Goal: Task Accomplishment & Management: Manage account settings

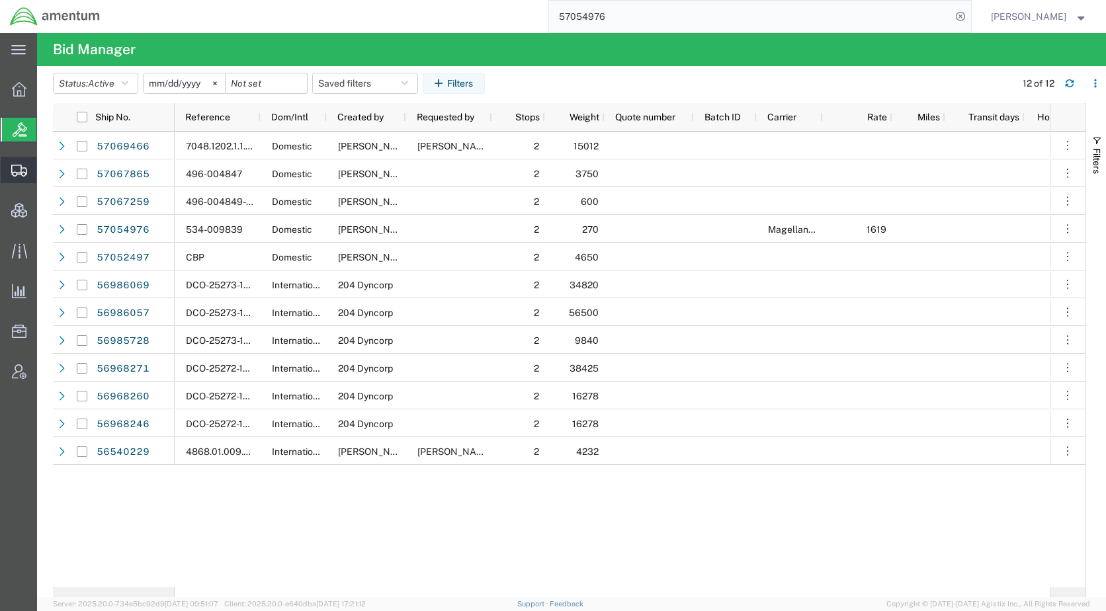
click at [46, 174] on span "Shipments" at bounding box center [40, 170] width 9 height 26
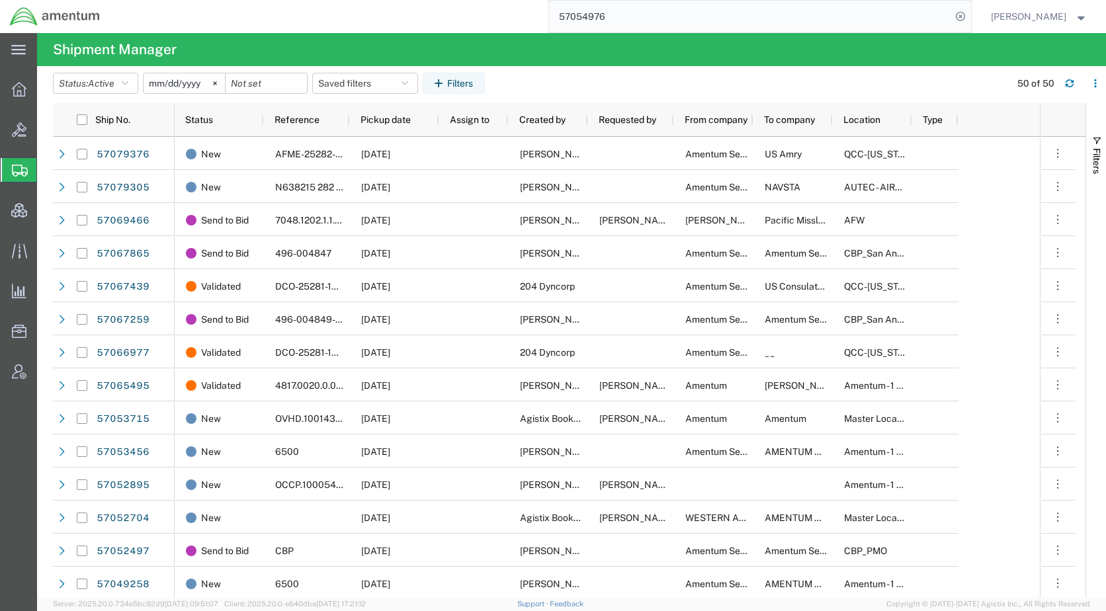
click at [780, 94] on agx-table-filter-chips "Status: Active Active All Approved Booked Canceled Delivered Denied New On Hold…" at bounding box center [528, 88] width 951 height 30
click at [525, 134] on div "Created by" at bounding box center [551, 119] width 64 height 33
click at [550, 122] on span "Created by" at bounding box center [542, 119] width 46 height 11
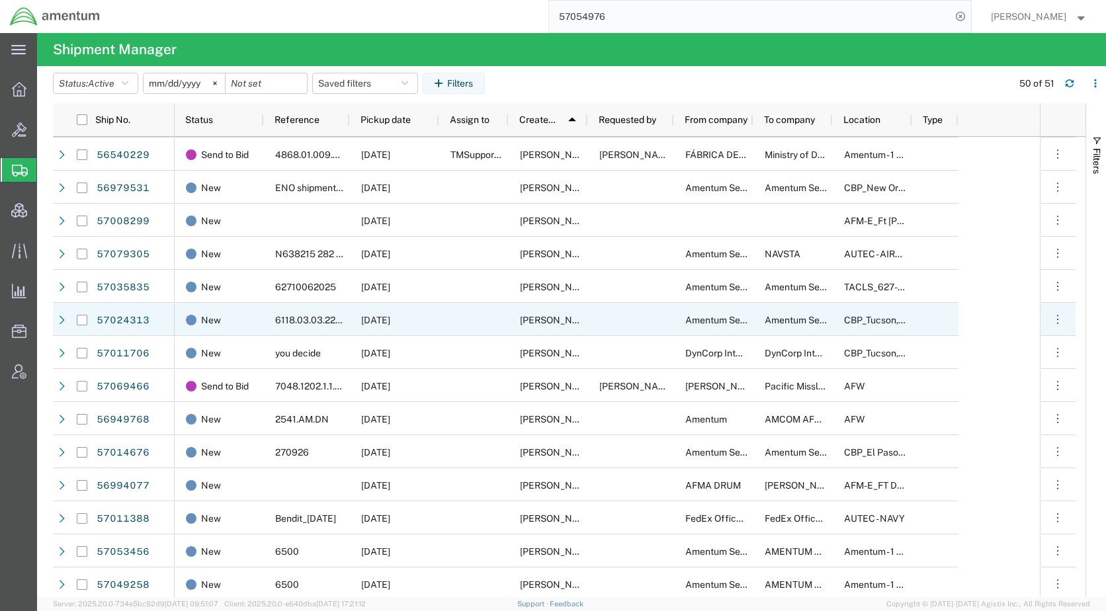
scroll to position [1059, 0]
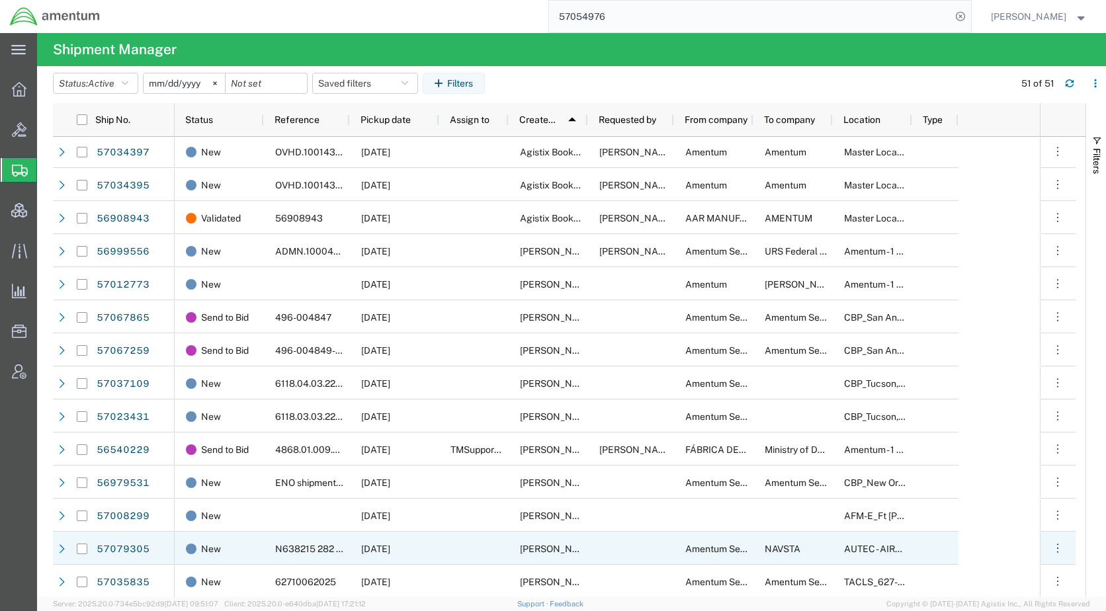
scroll to position [235, 0]
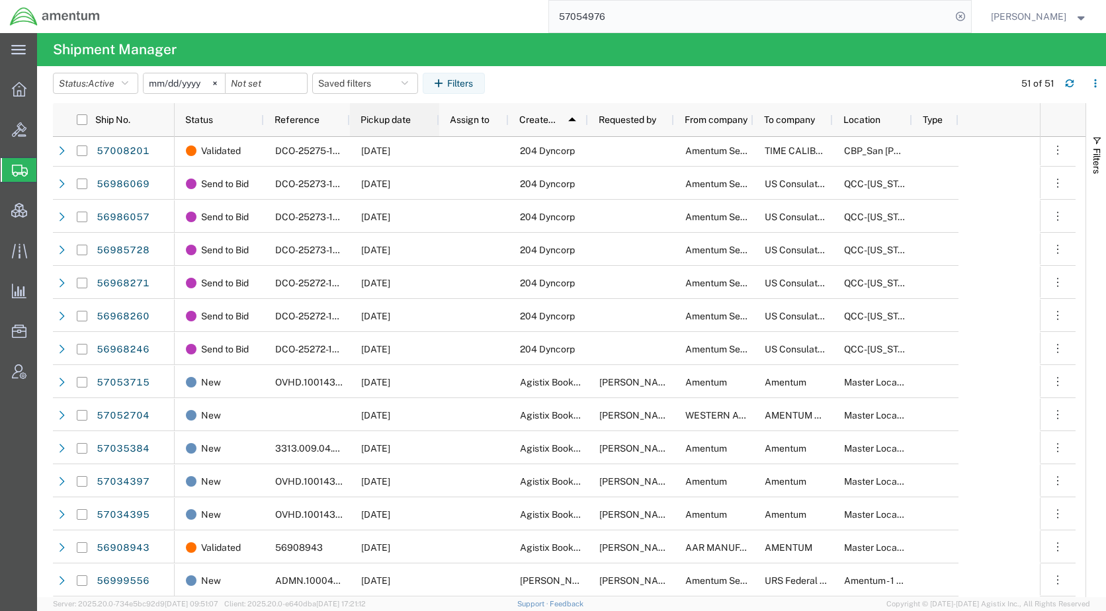
click at [371, 124] on span "Pickup date" at bounding box center [386, 119] width 50 height 11
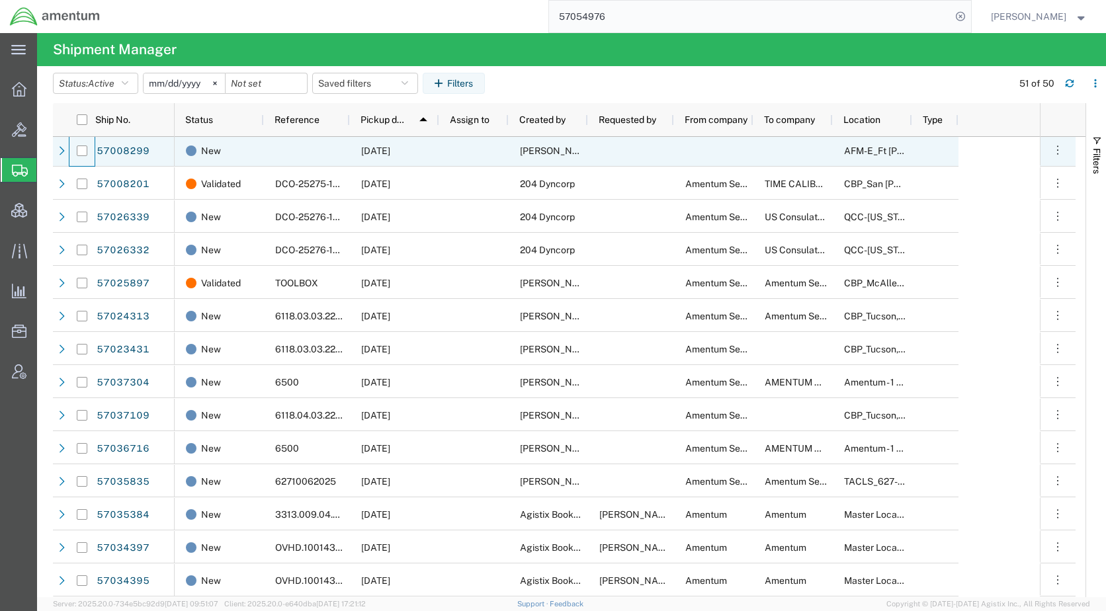
click at [87, 150] on div at bounding box center [81, 150] width 25 height 33
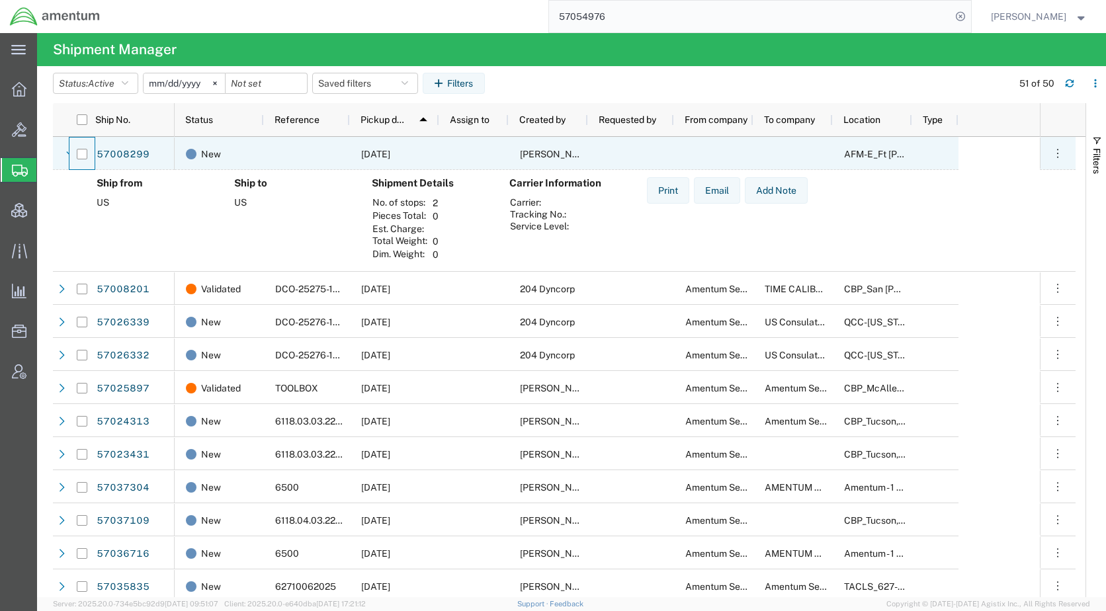
click at [319, 156] on div at bounding box center [307, 153] width 86 height 33
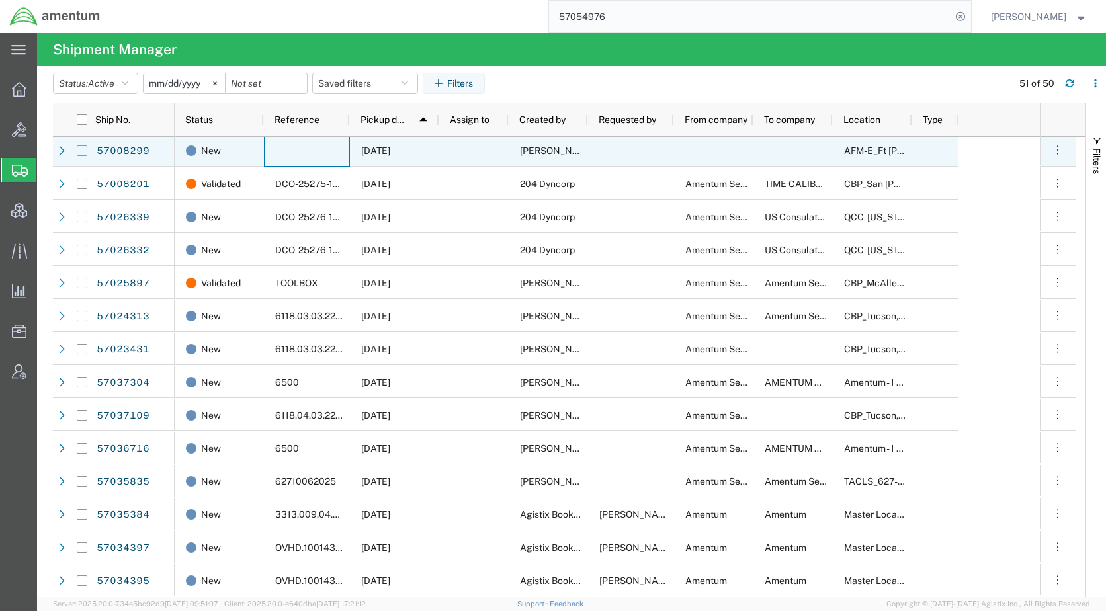
click at [85, 151] on input "Press Space to toggle row selection (unchecked)" at bounding box center [82, 151] width 11 height 11
checkbox input "true"
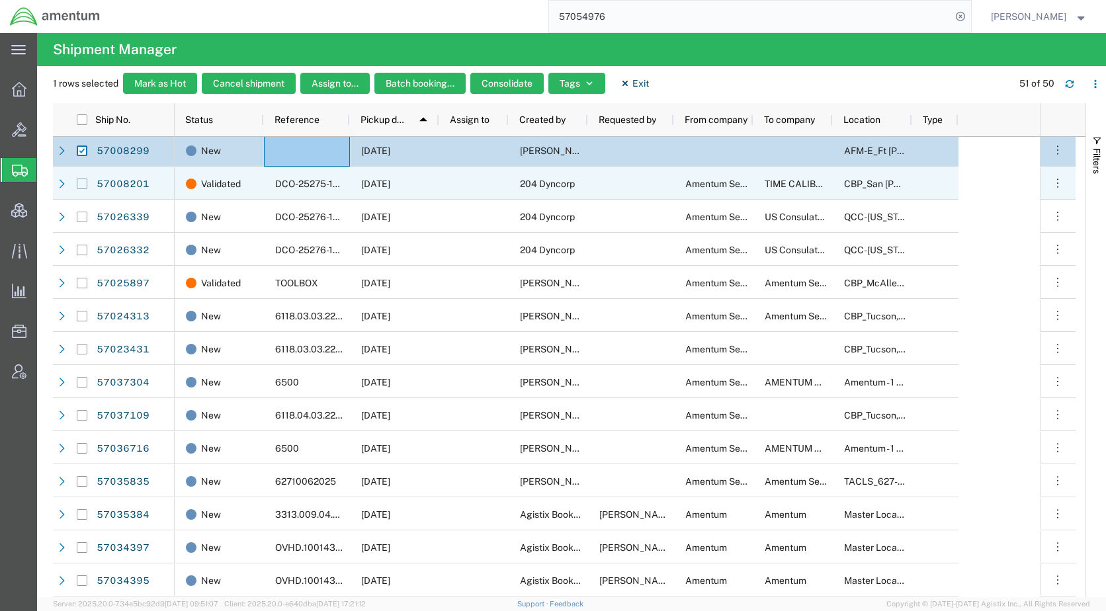
click at [82, 183] on input "Press Space to toggle row selection (unchecked)" at bounding box center [82, 184] width 11 height 11
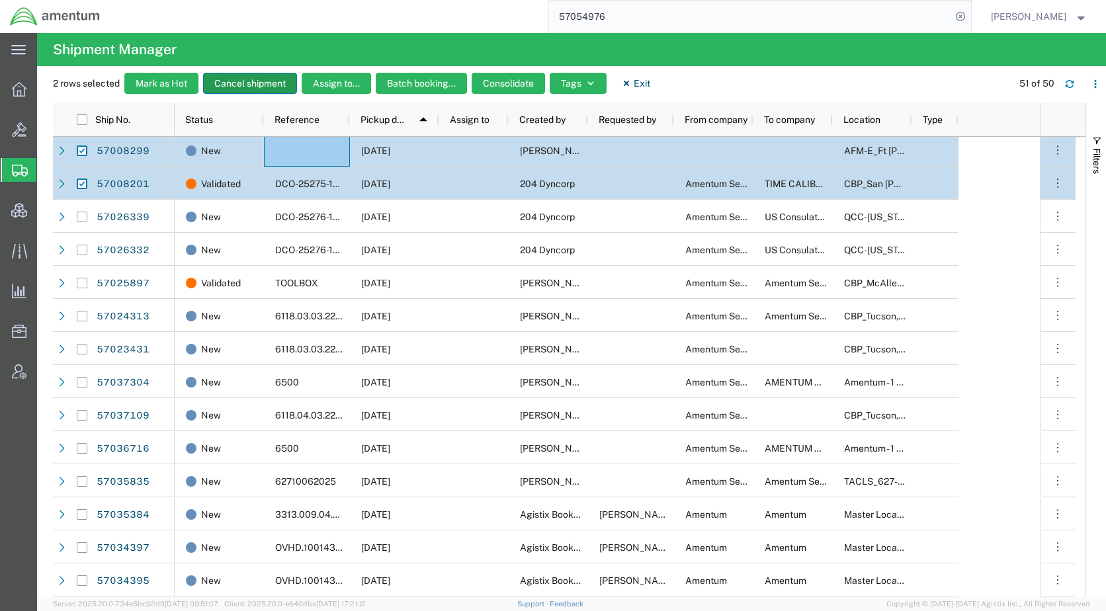
click at [232, 85] on button "Cancel shipment" at bounding box center [250, 83] width 94 height 21
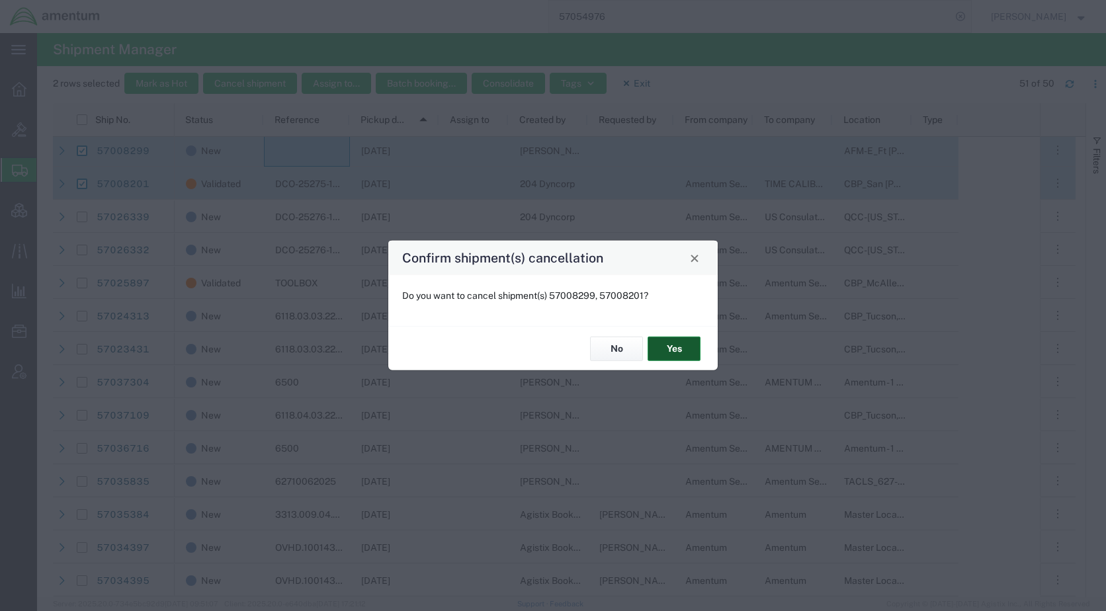
click at [661, 345] on button "Yes" at bounding box center [674, 349] width 53 height 24
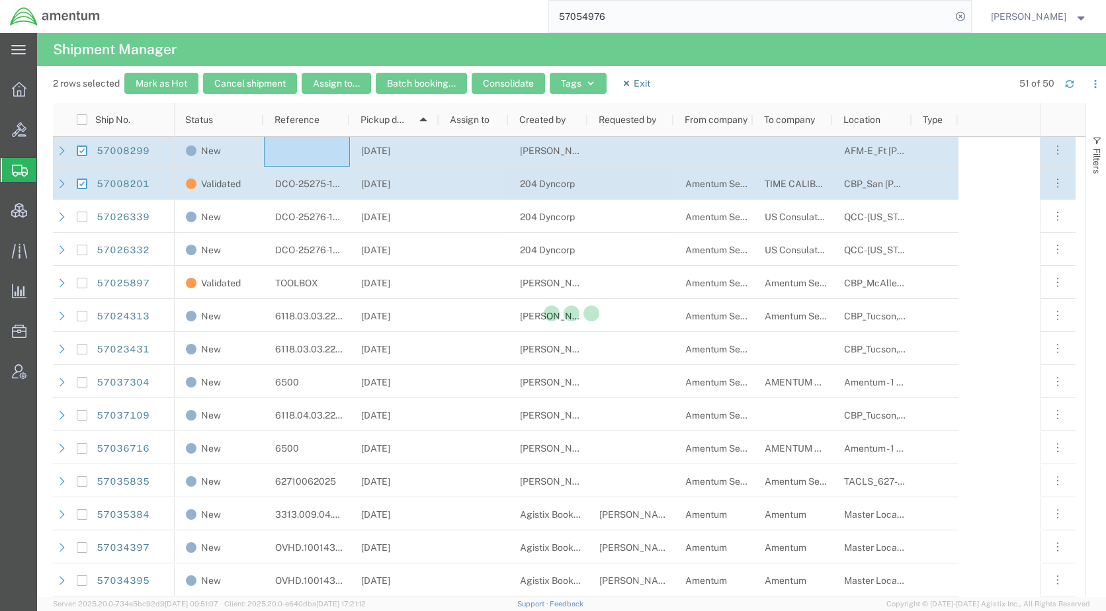
checkbox input "false"
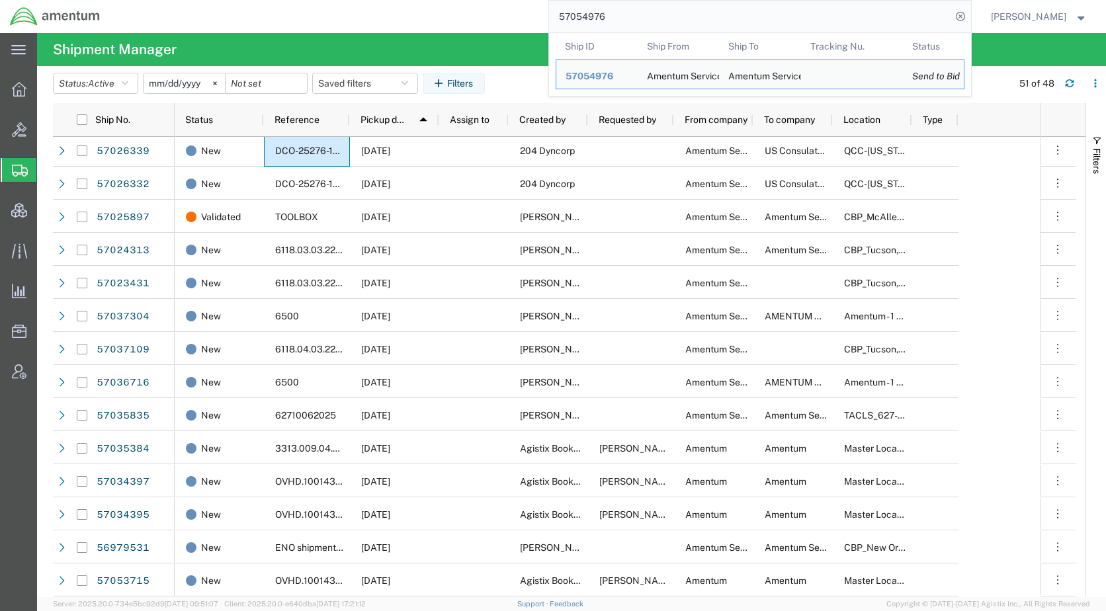
drag, startPoint x: 664, startPoint y: 15, endPoint x: 542, endPoint y: 21, distance: 122.6
click at [542, 21] on div "57054976 Ship ID Ship From Ship To Tracking Nu. Status Ship ID 57054976 Ship Fr…" at bounding box center [541, 16] width 862 height 33
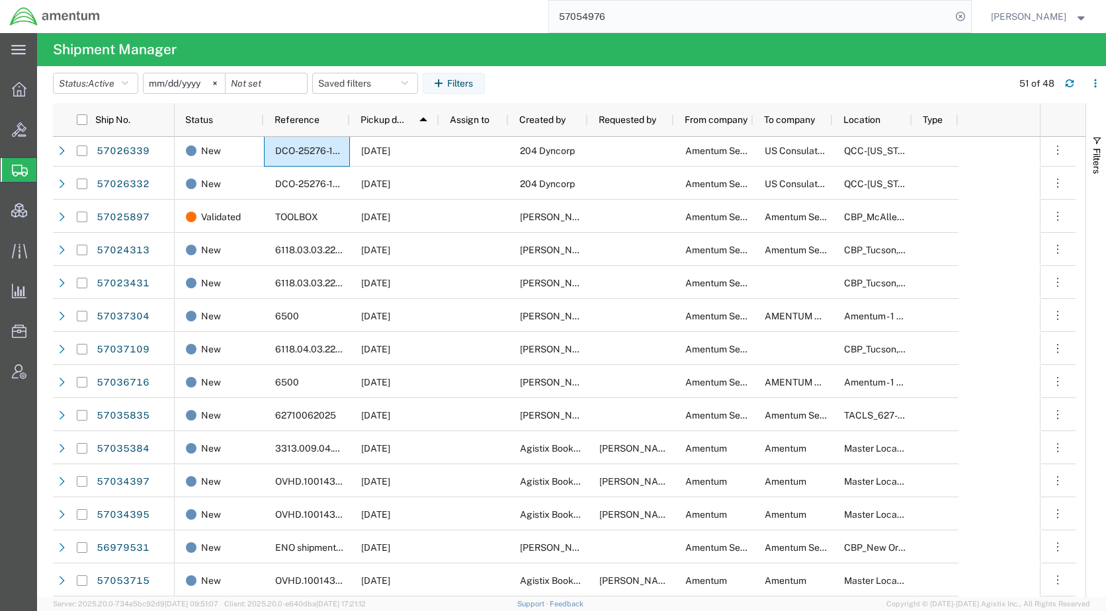
paste input "79574"
click at [952, 15] on input "57079574" at bounding box center [750, 17] width 402 height 32
type input "57079574"
click at [970, 12] on icon at bounding box center [961, 16] width 19 height 19
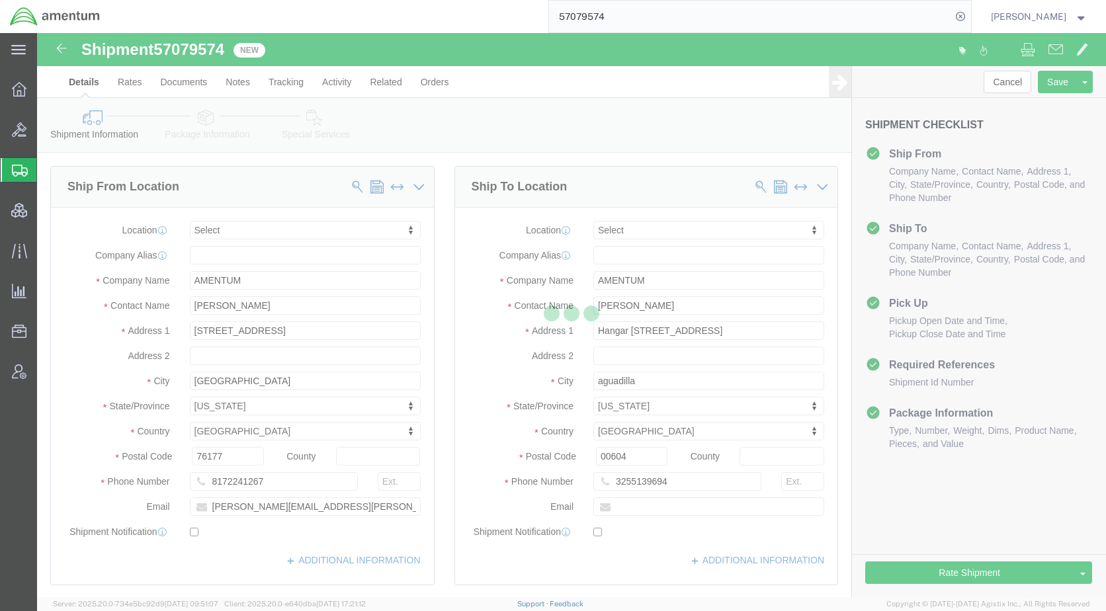
select select
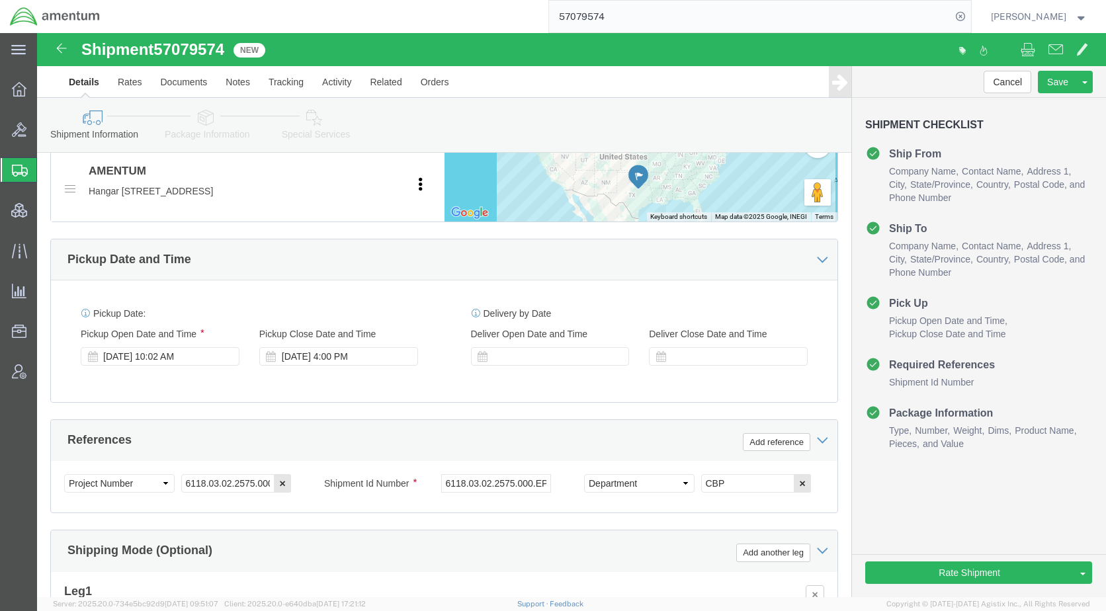
scroll to position [662, 0]
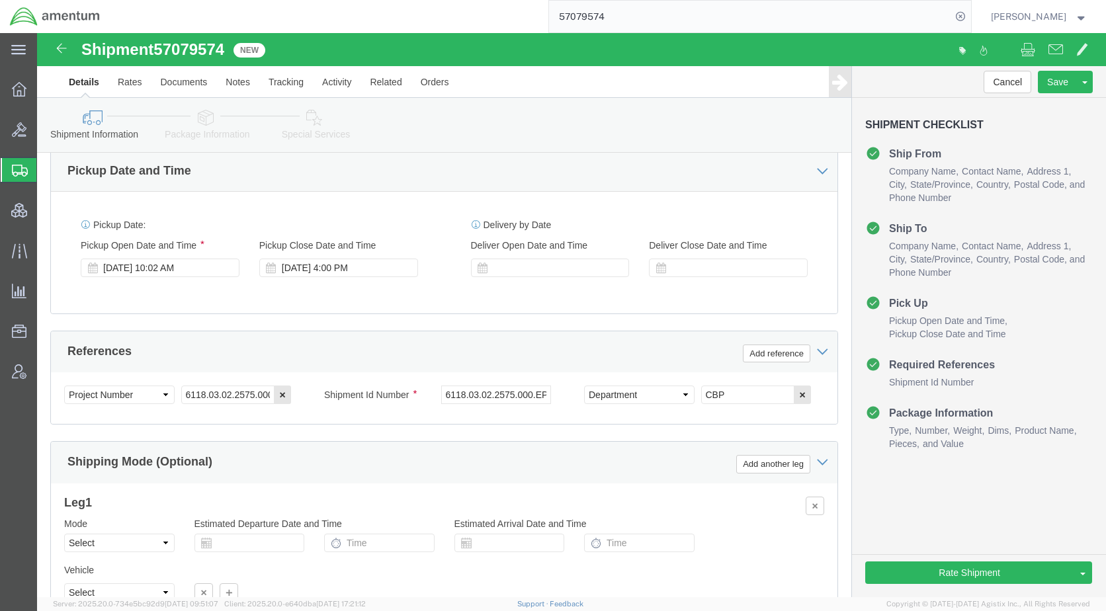
click link "Package Information"
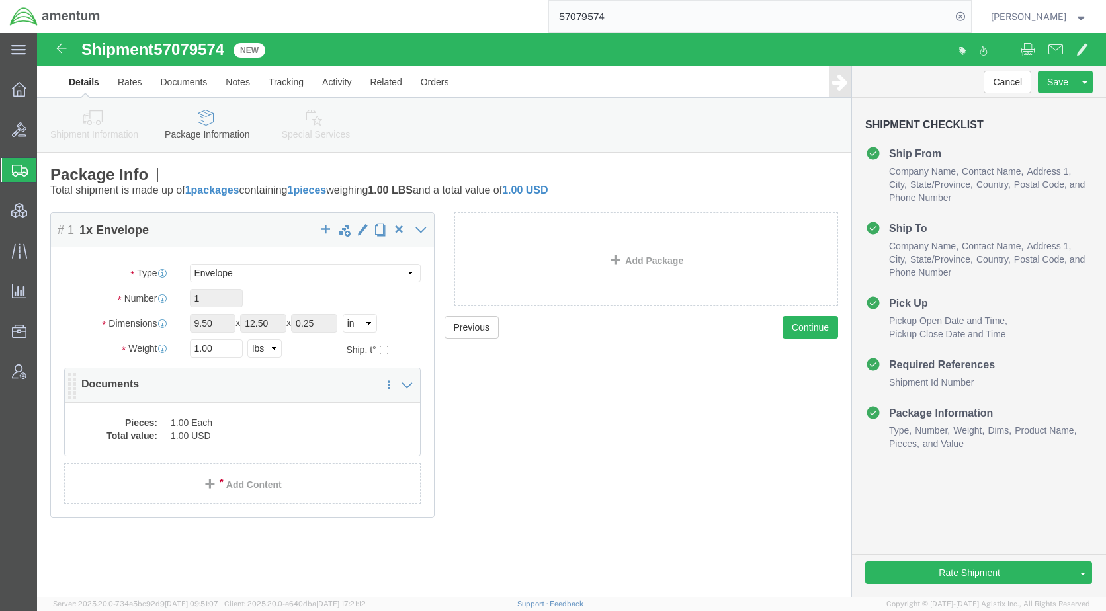
click dd "1.00 USD"
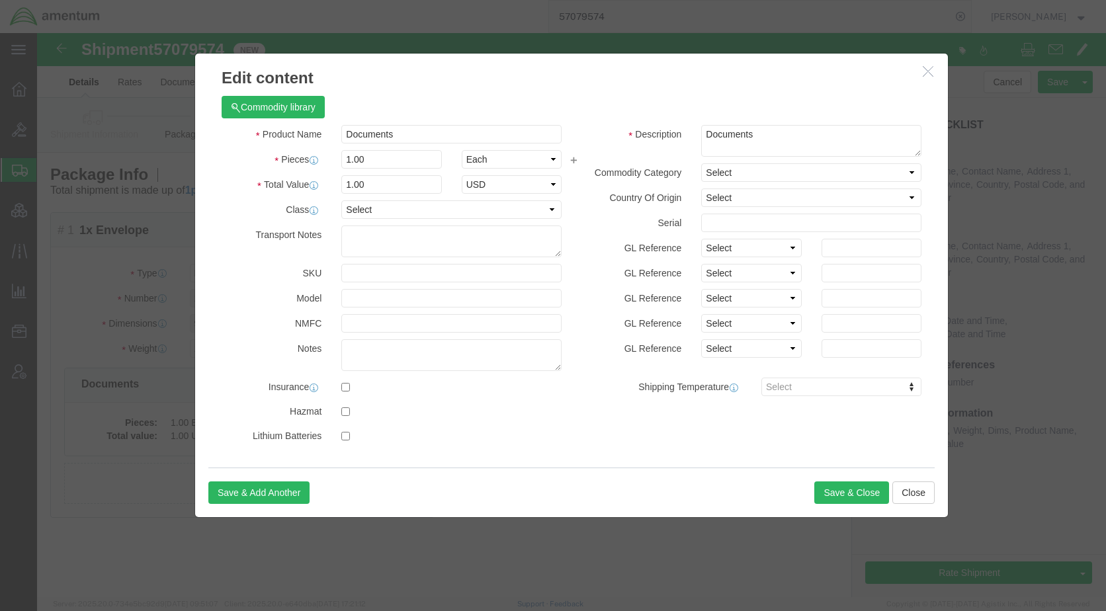
click icon "button"
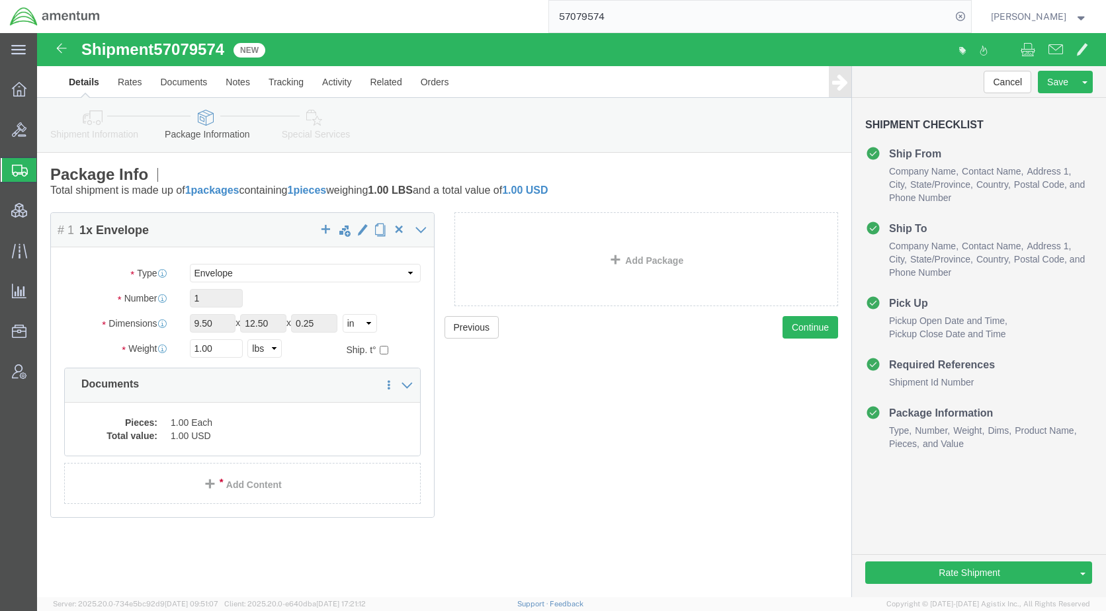
click icon
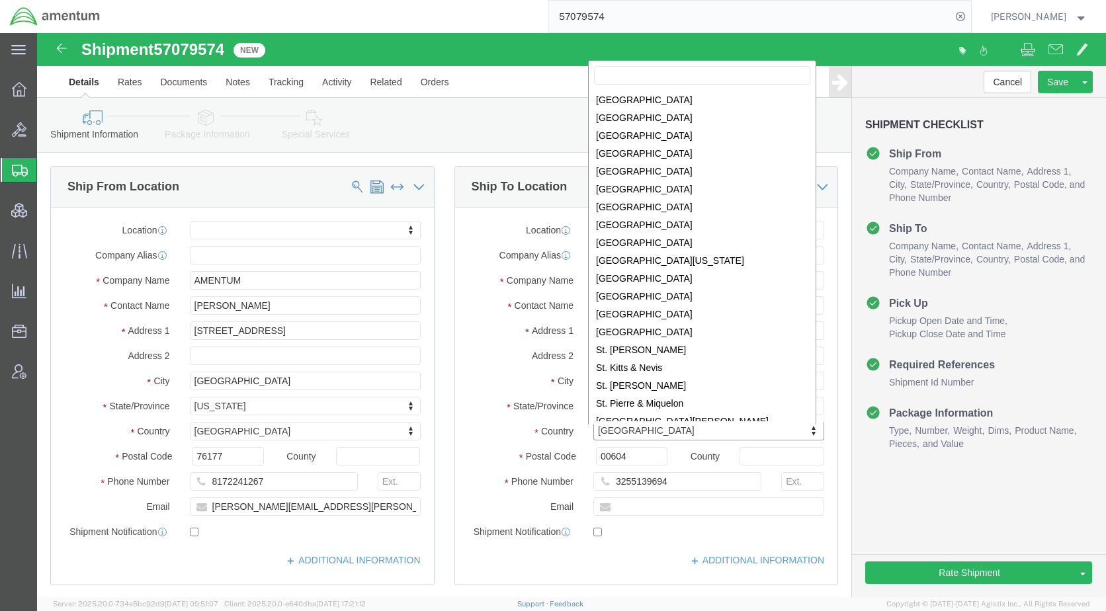
scroll to position [3228, 0]
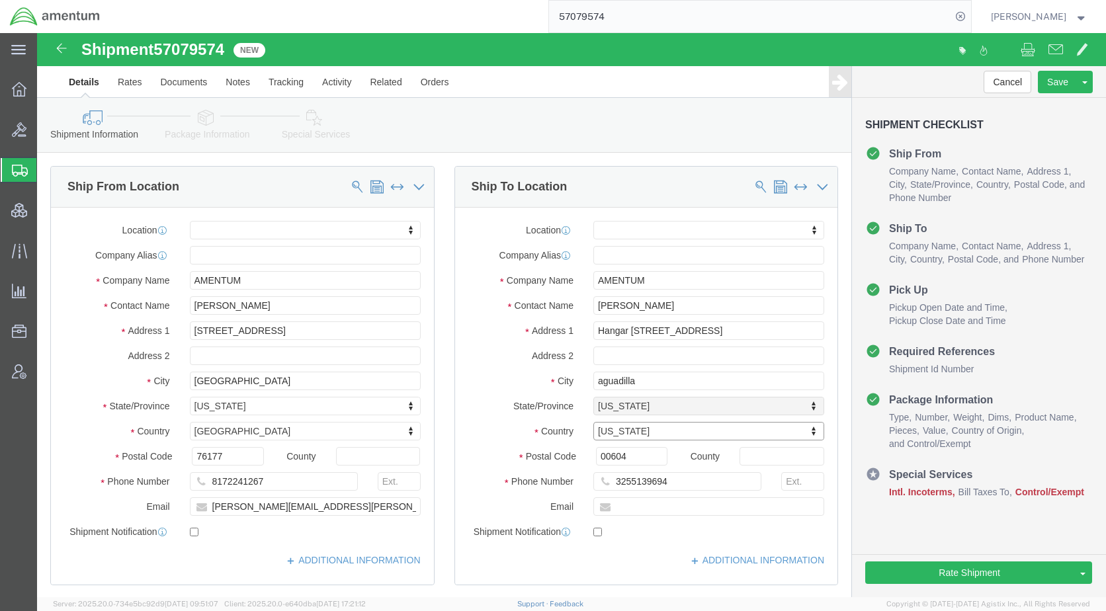
select select
click link "Package Information"
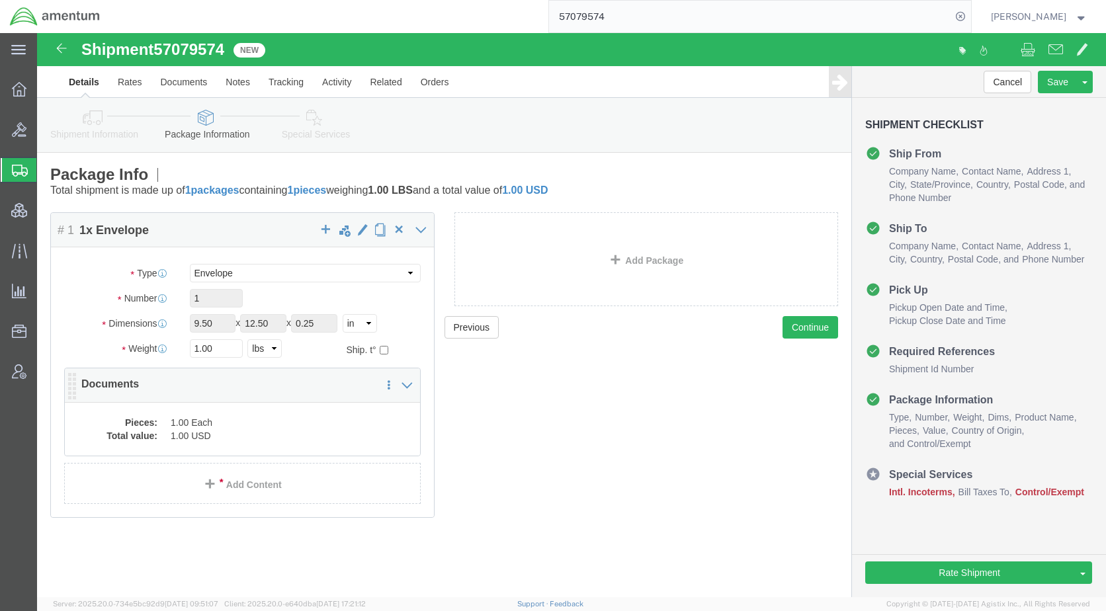
click dd "1.00 Each"
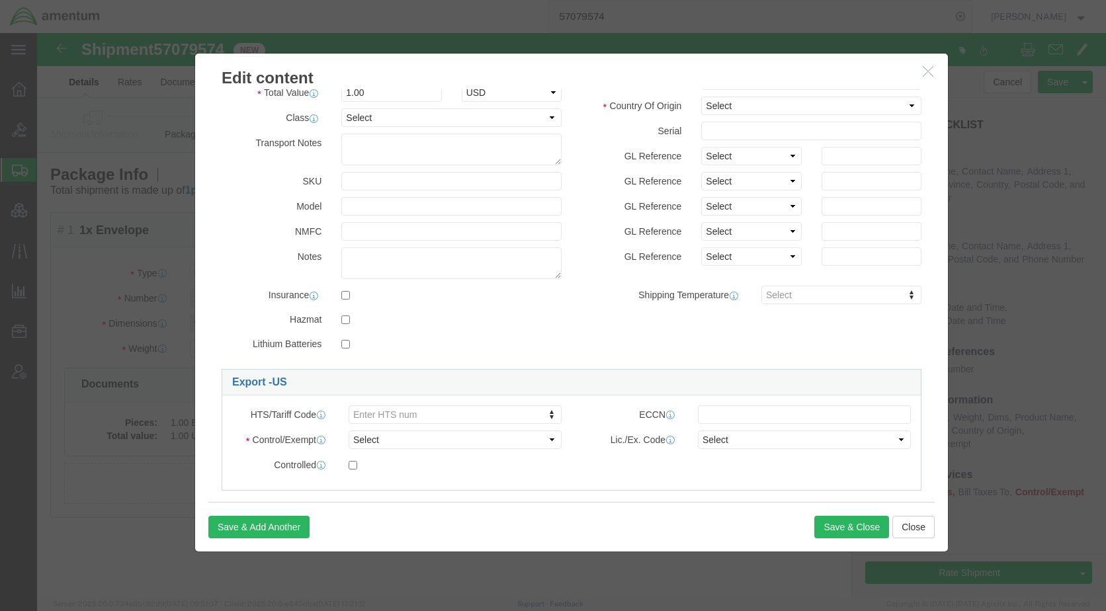
scroll to position [220, 0]
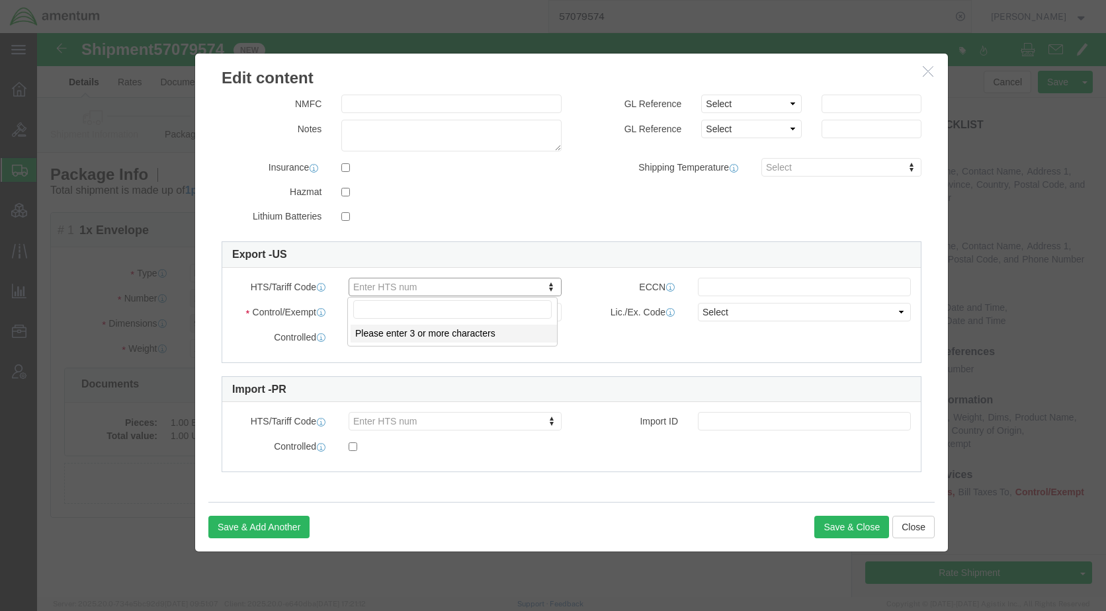
drag, startPoint x: 414, startPoint y: 249, endPoint x: 382, endPoint y: 281, distance: 45.4
type input "4911.99.8000"
click select "Select ATF BIS DEA EPA FDA FTR ITAR OFAC Other (OPA)"
select select "FTR"
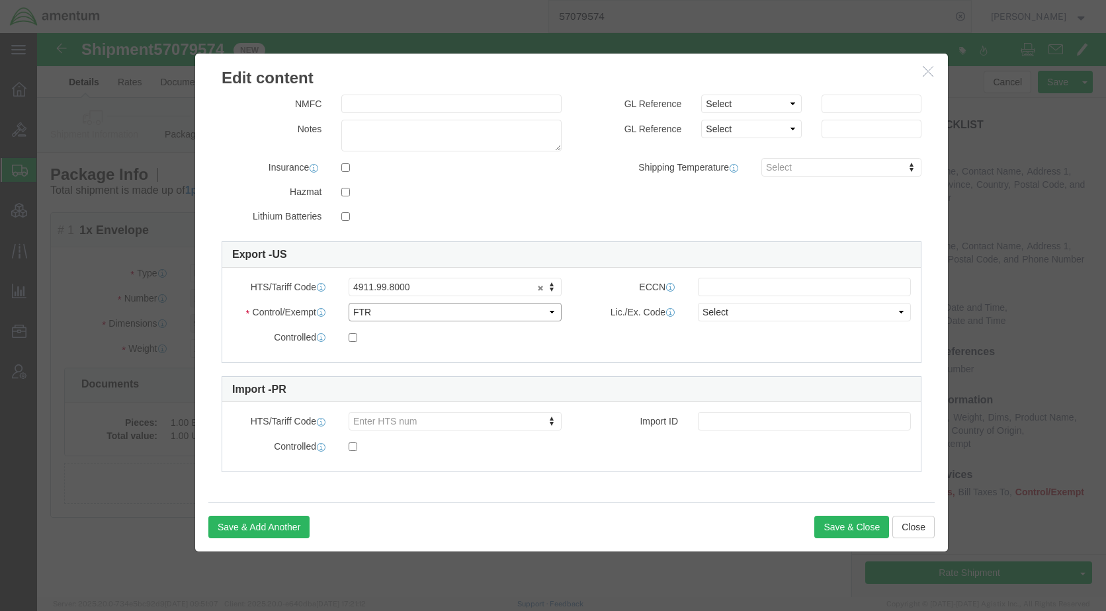
click select "Select ATF BIS DEA EPA FDA FTR ITAR OFAC Other (OPA)"
click input "text"
type input "EAR99"
drag, startPoint x: 696, startPoint y: 281, endPoint x: 690, endPoint y: 302, distance: 21.2
click select "Select 30.2(d)(2) 30.36 30.37(a) 30.37(f) 30.37(g) 30.37(h) 30.37(i) 30.37(j) 3…"
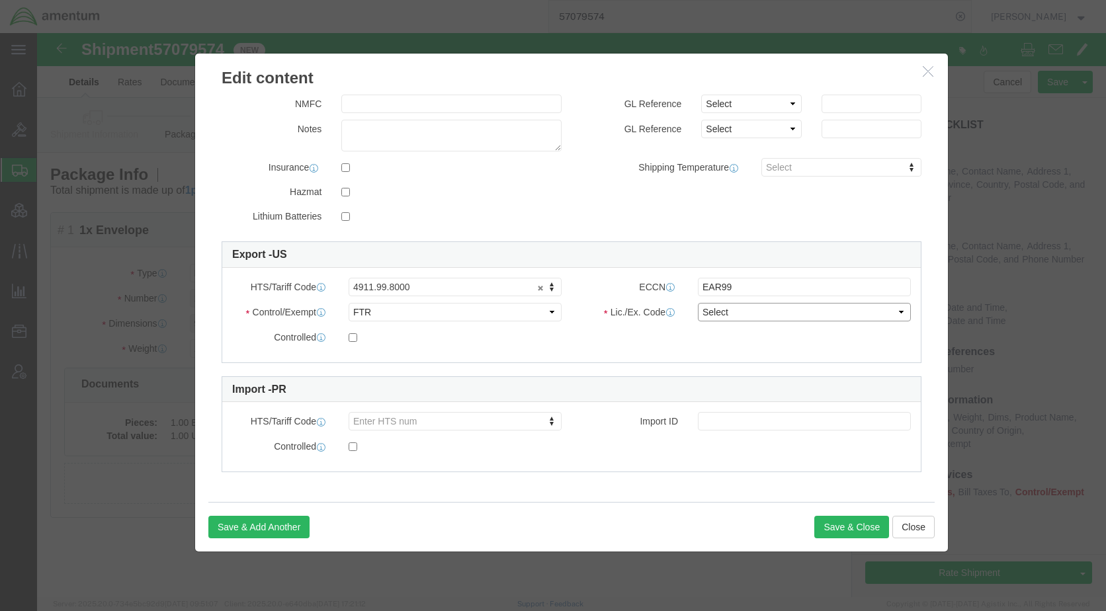
select select "30.37(a)"
click select "Select 30.2(d)(2) 30.36 30.37(a) 30.37(f) 30.37(g) 30.37(h) 30.37(i) 30.37(j) 3…"
click div "Save & Add Another Save & Close Close"
click button "Save & Close"
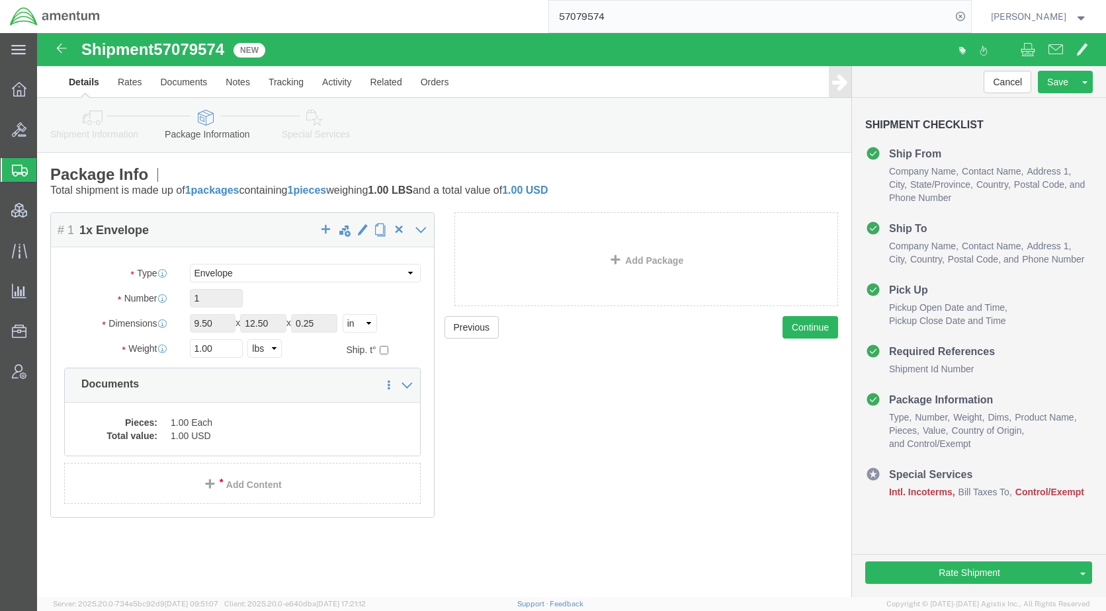
click icon
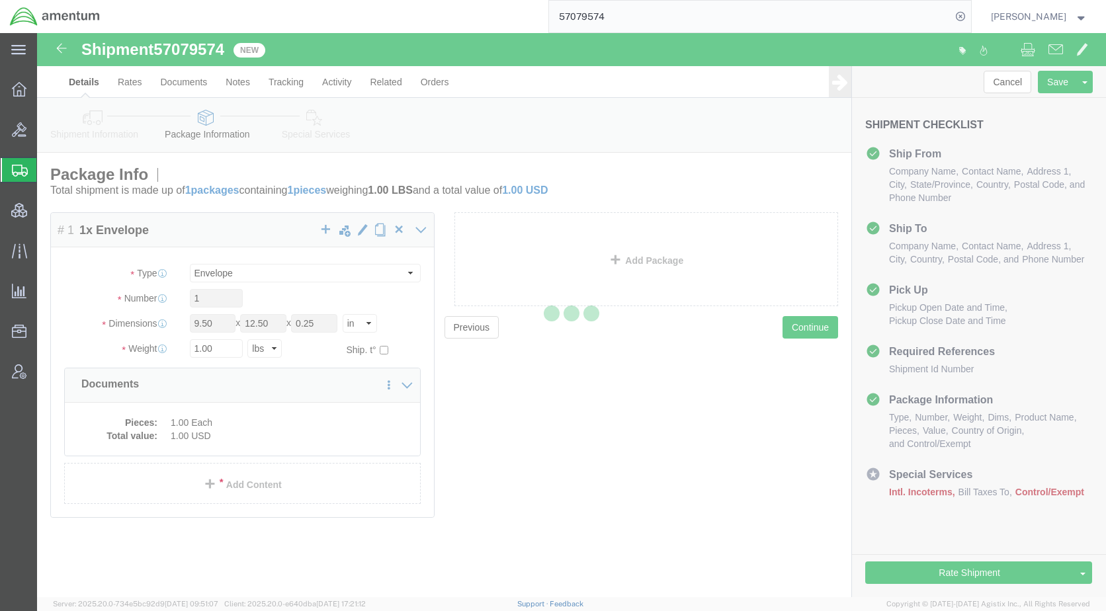
select select
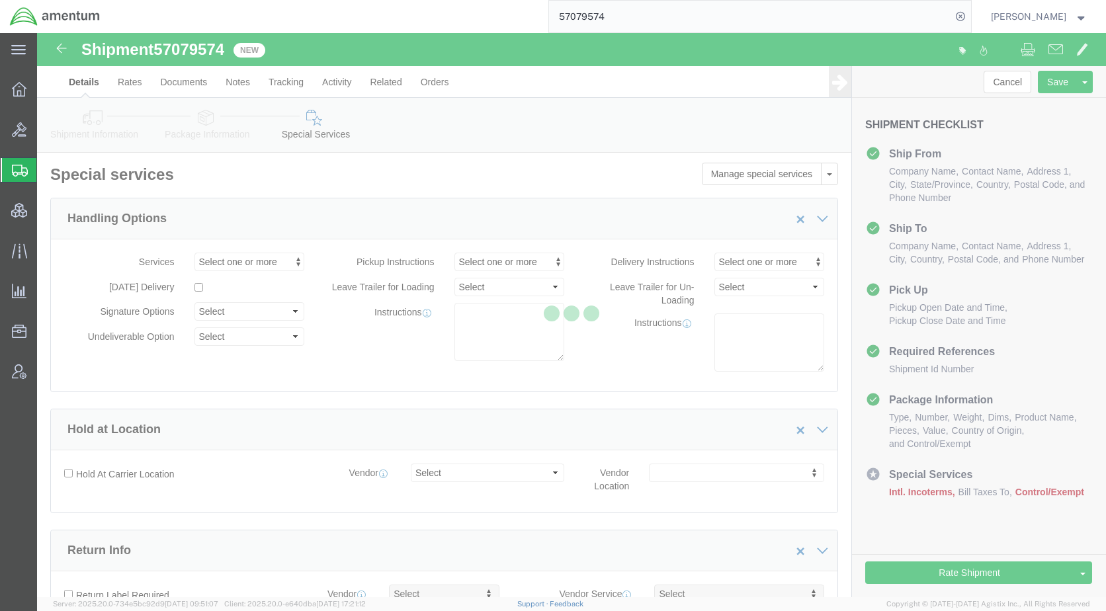
select select "DEPARTMENT"
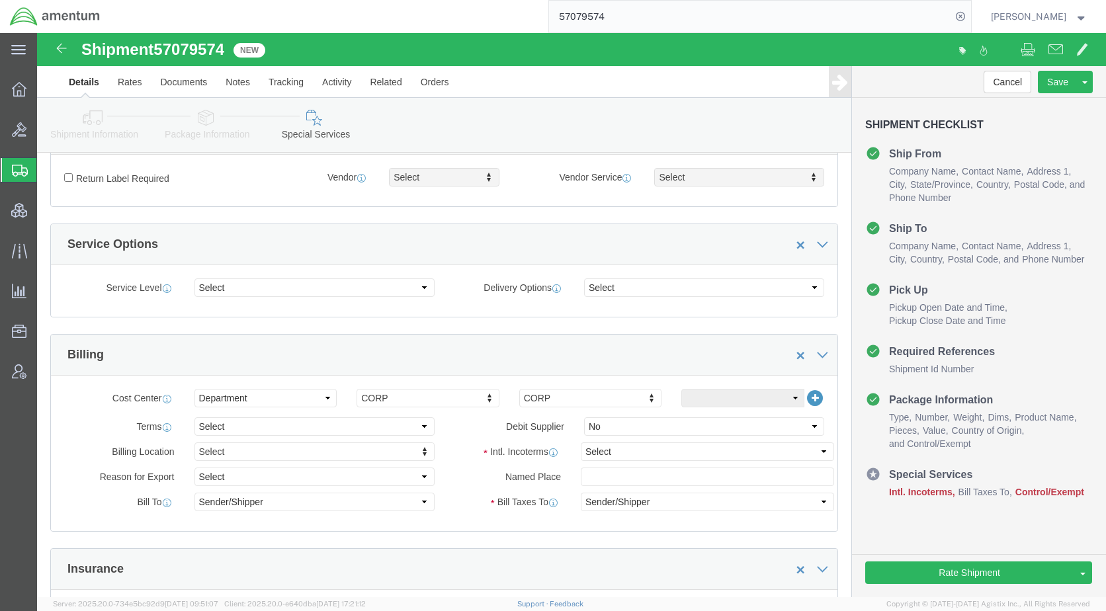
scroll to position [463, 0]
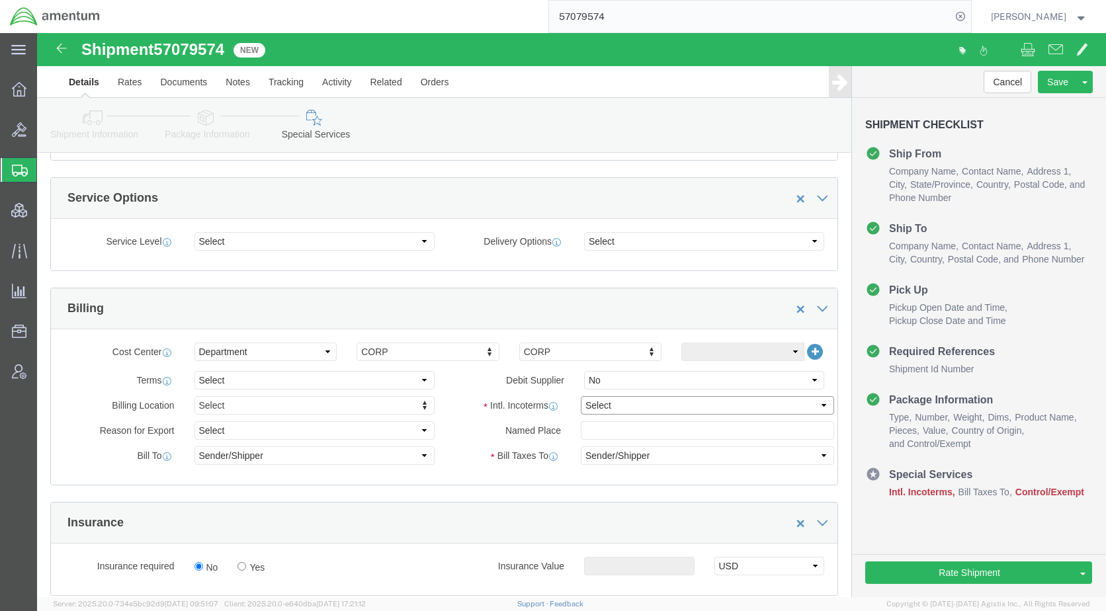
click select "Select Carriage Insurance Paid Carriage Paid To Cost and Freight Cost Insurance…"
select select "DDP"
click select "Select Carriage Insurance Paid Carriage Paid To Cost and Freight Cost Insurance…"
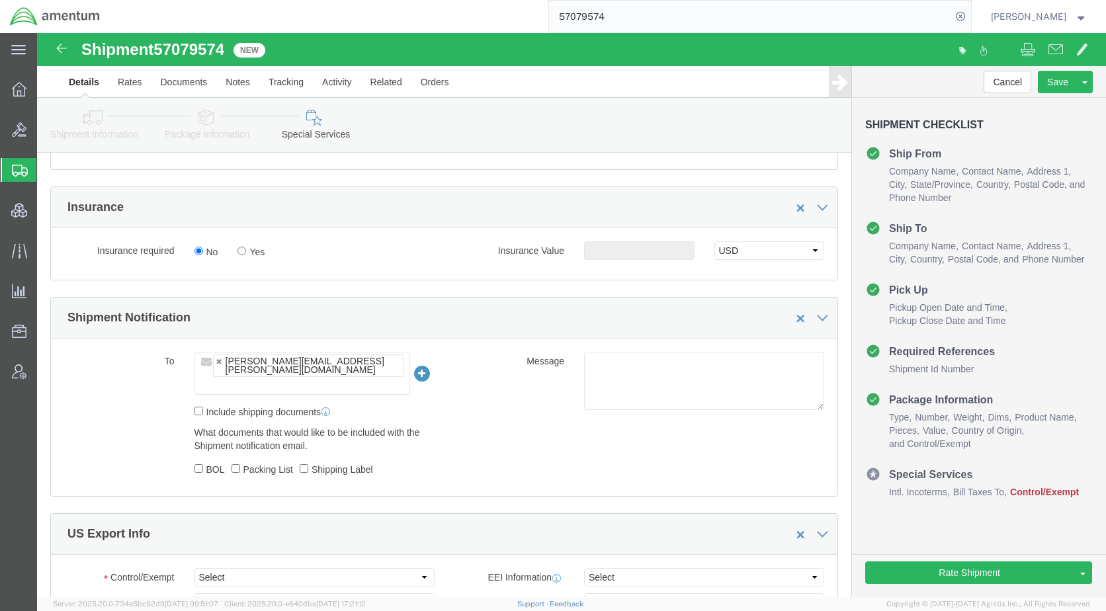
scroll to position [993, 0]
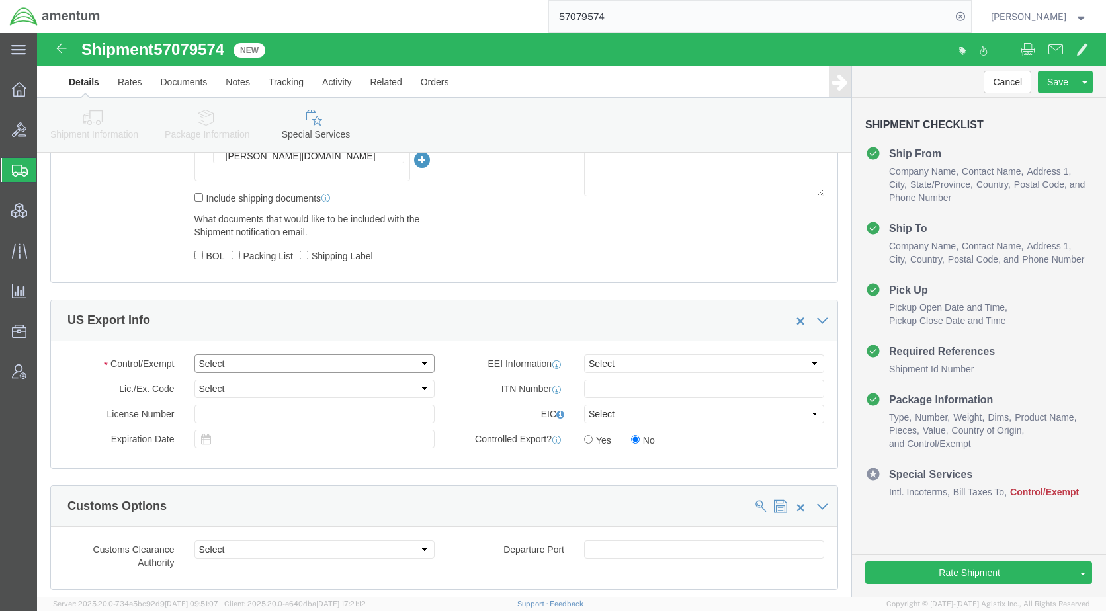
click select "Select ATF BIS DEA EPA FDA FTR ITAR OFAC Other (OPA)"
select select "FTR"
click select "Select ATF BIS DEA EPA FDA FTR ITAR OFAC Other (OPA)"
click select "Select 30.2(d)(2) 30.36 30.37(a) 30.37(f) 30.37(g) 30.37(h) 30.37(i) 30.37(j) 3…"
select select "30.37(a)"
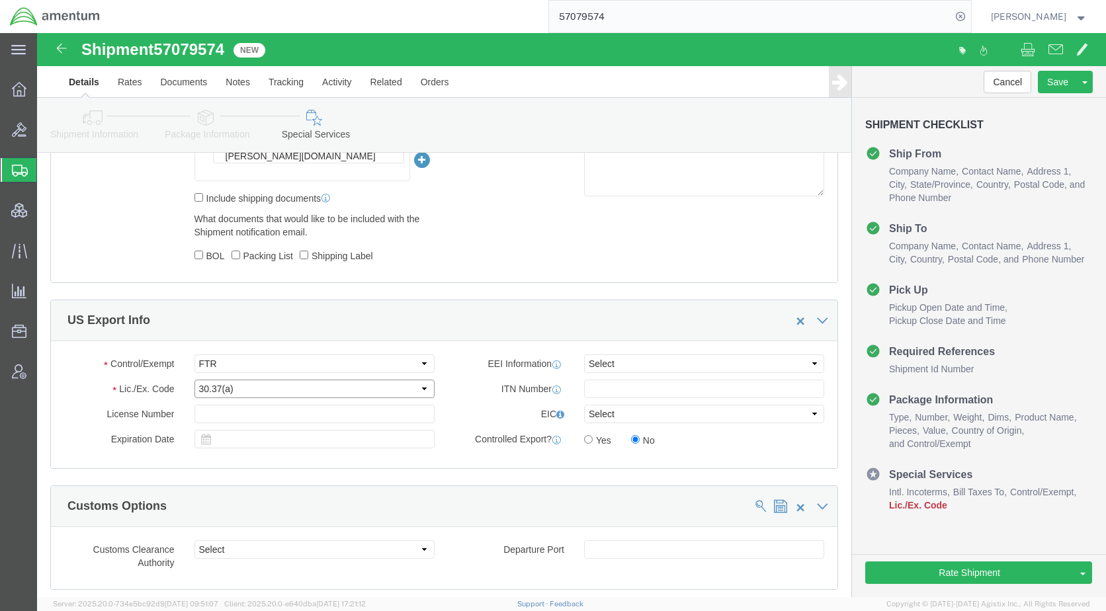
click select "Select 30.2(d)(2) 30.36 30.37(a) 30.37(f) 30.37(g) 30.37(h) 30.37(i) 30.37(j) 3…"
click select "Select AES-Direct EEI Carrier File EEI EEI Exempt"
select select "EXEM"
click select "Select AES-Direct EEI Carrier File EEI EEI Exempt"
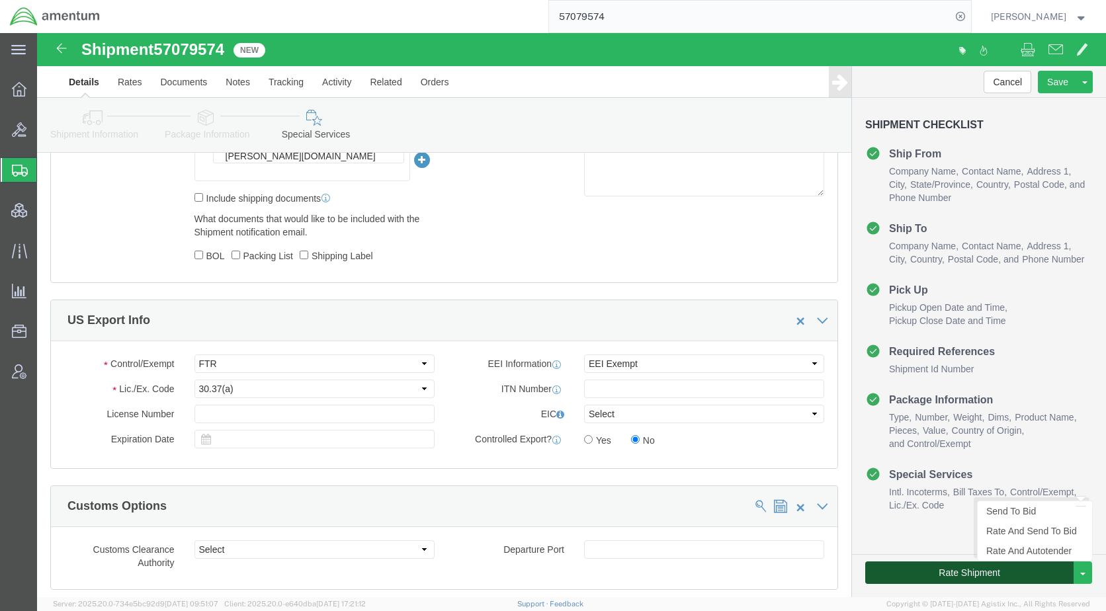
click button "Rate Shipment"
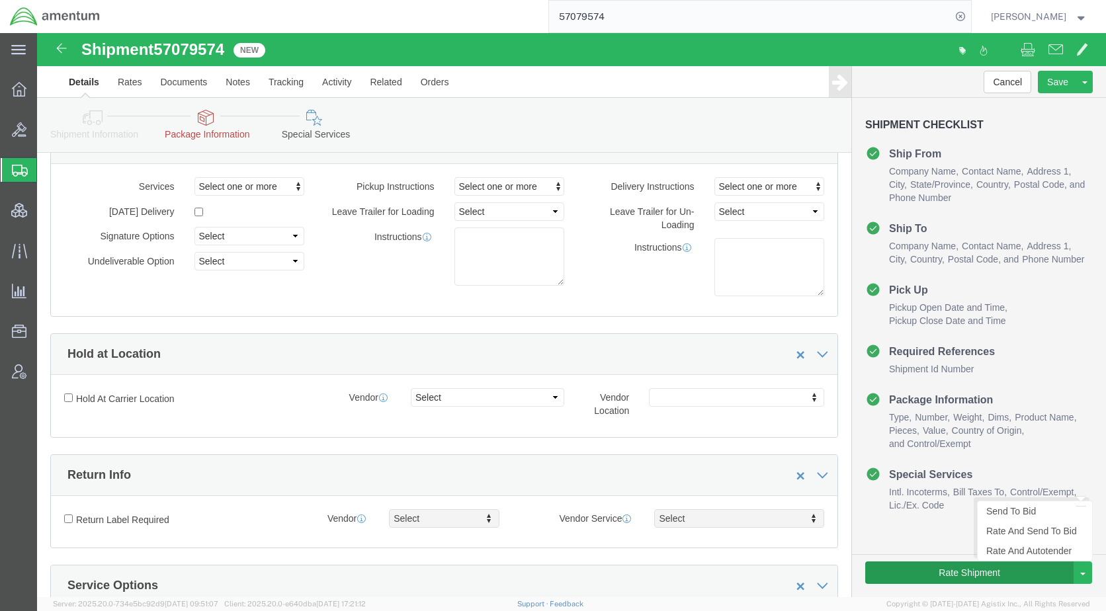
scroll to position [0, 0]
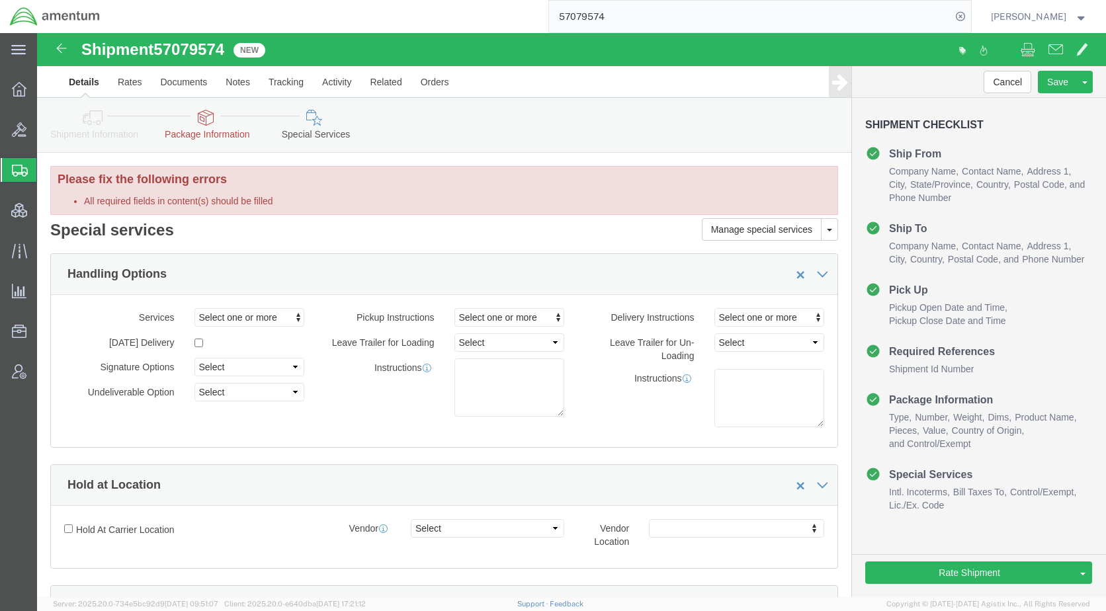
click div "Shipment Information Package Information Special Services Loading Routing"
click link "Package Information"
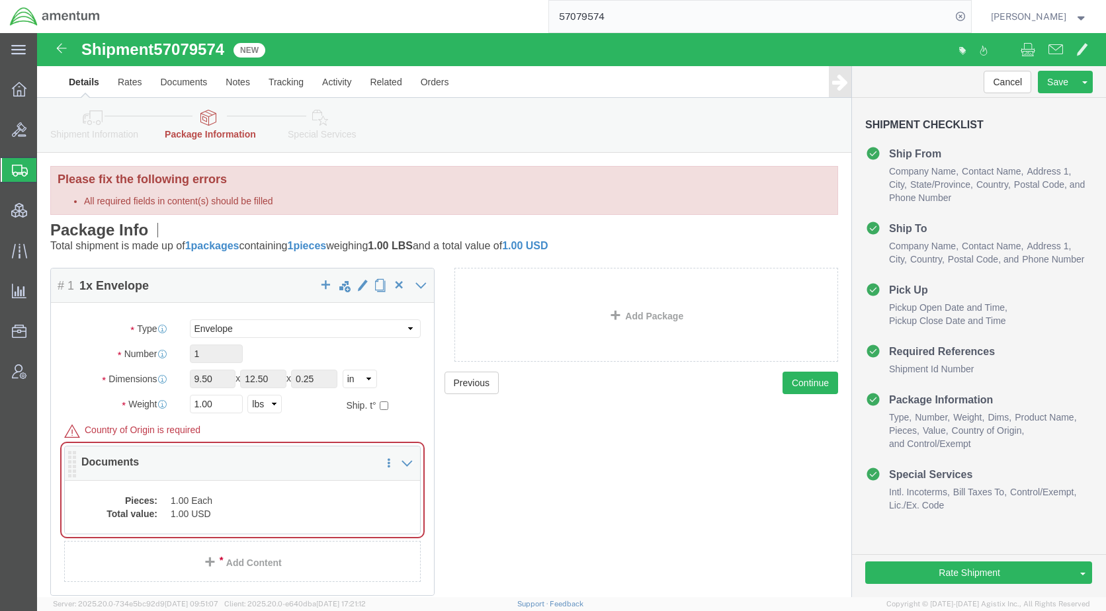
click div "Pieces: 1.00 Each Total value: 1.00 USD"
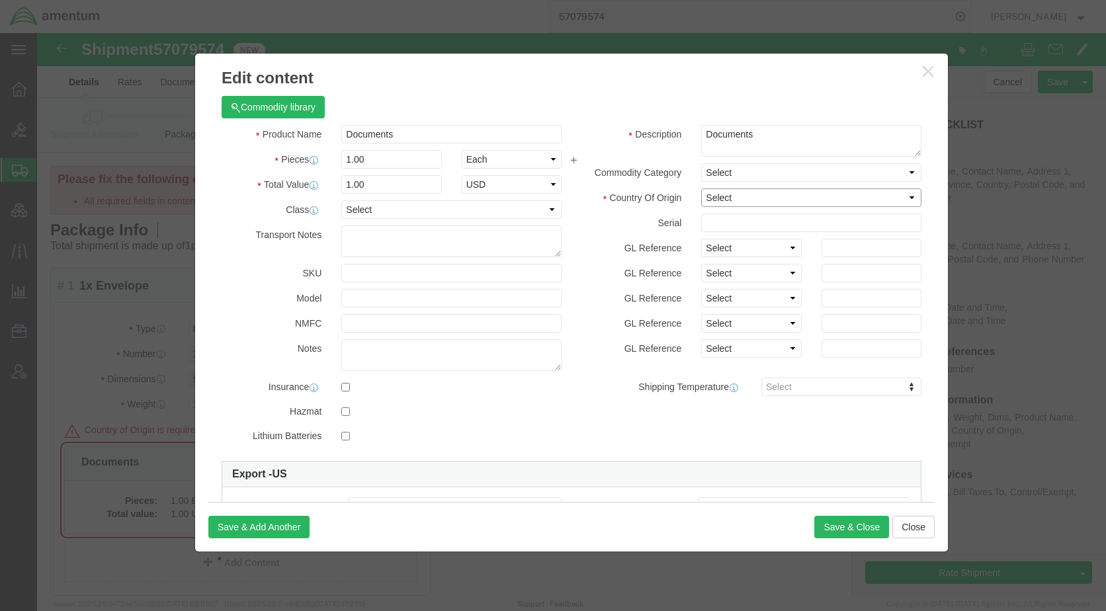
click select "Select [GEOGRAPHIC_DATA] [GEOGRAPHIC_DATA] [GEOGRAPHIC_DATA] [GEOGRAPHIC_DATA] …"
select select "US"
click select "Select [GEOGRAPHIC_DATA] [GEOGRAPHIC_DATA] [GEOGRAPHIC_DATA] [GEOGRAPHIC_DATA] …"
click button "Save & Close"
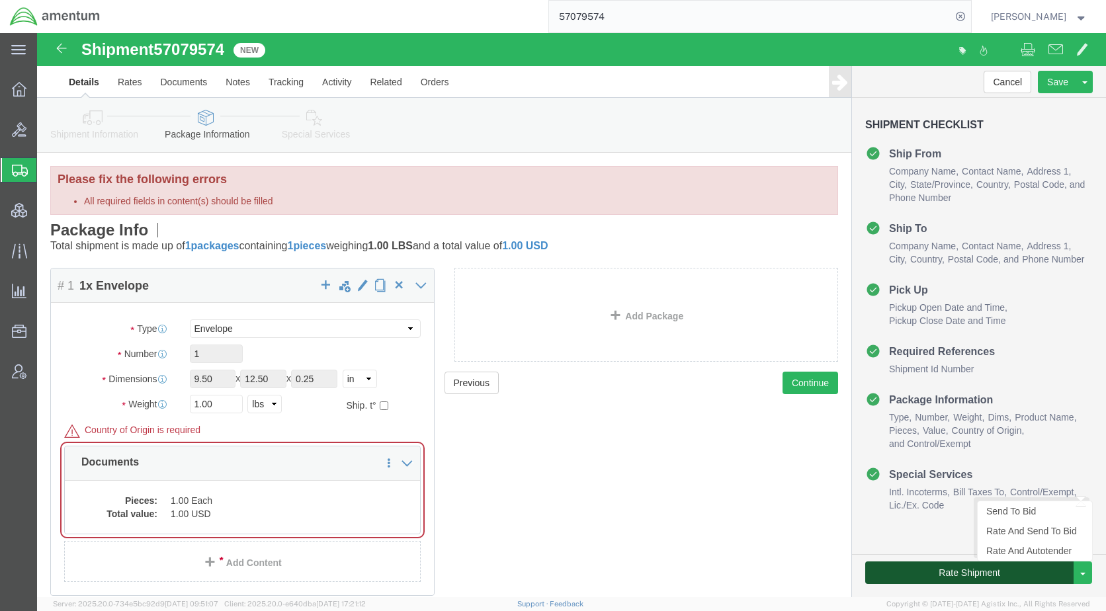
click button "Rate Shipment"
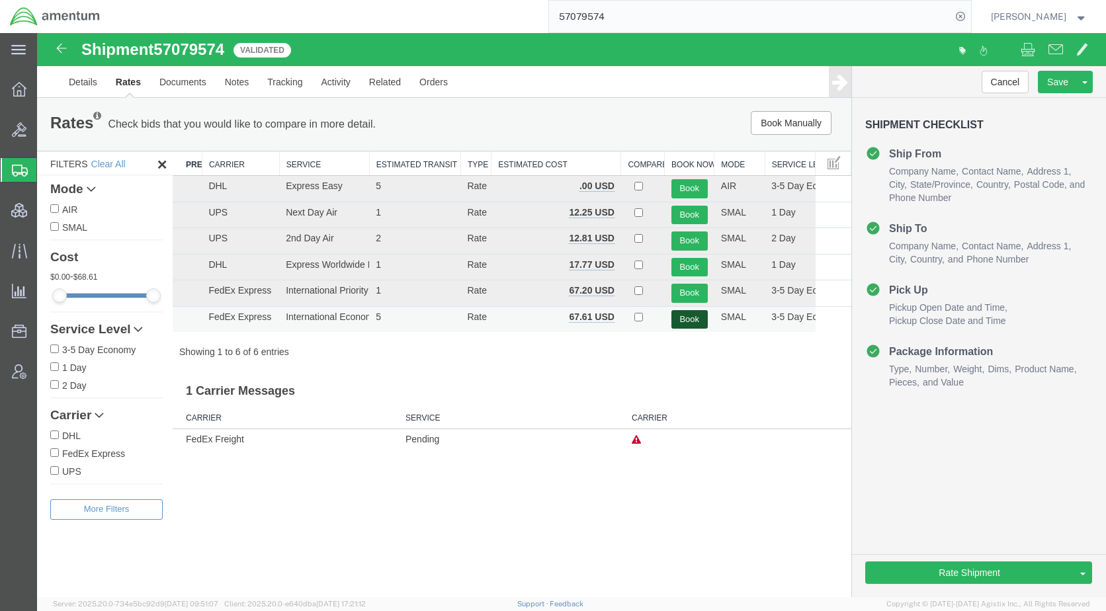
click at [691, 322] on button "Book" at bounding box center [690, 319] width 36 height 19
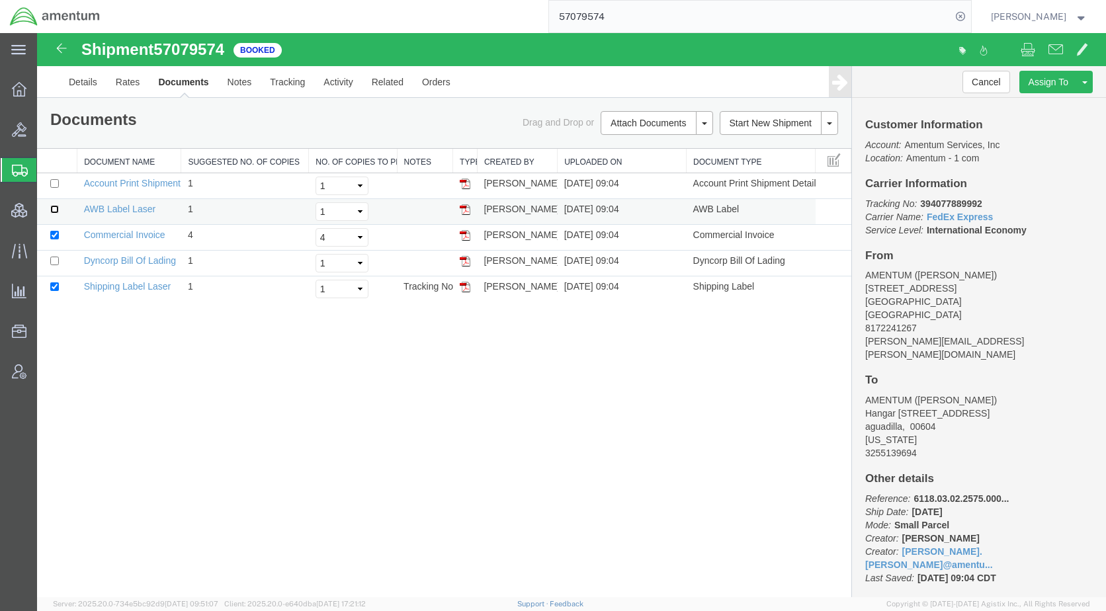
click at [54, 208] on input "checkbox" at bounding box center [54, 209] width 9 height 9
checkbox input "true"
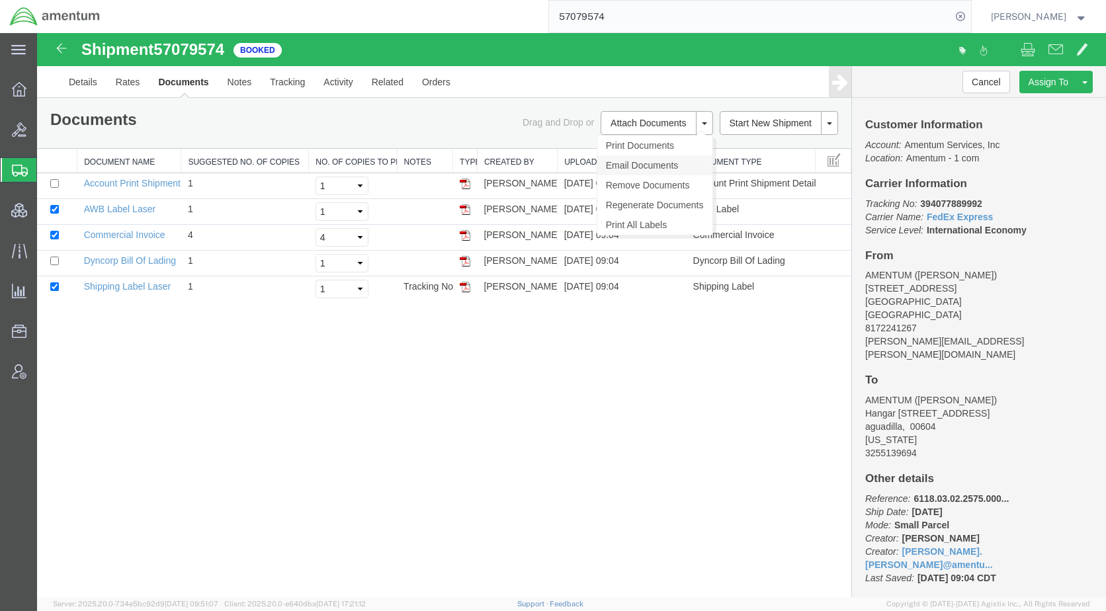
click at [619, 161] on link "Email Documents" at bounding box center [655, 166] width 115 height 20
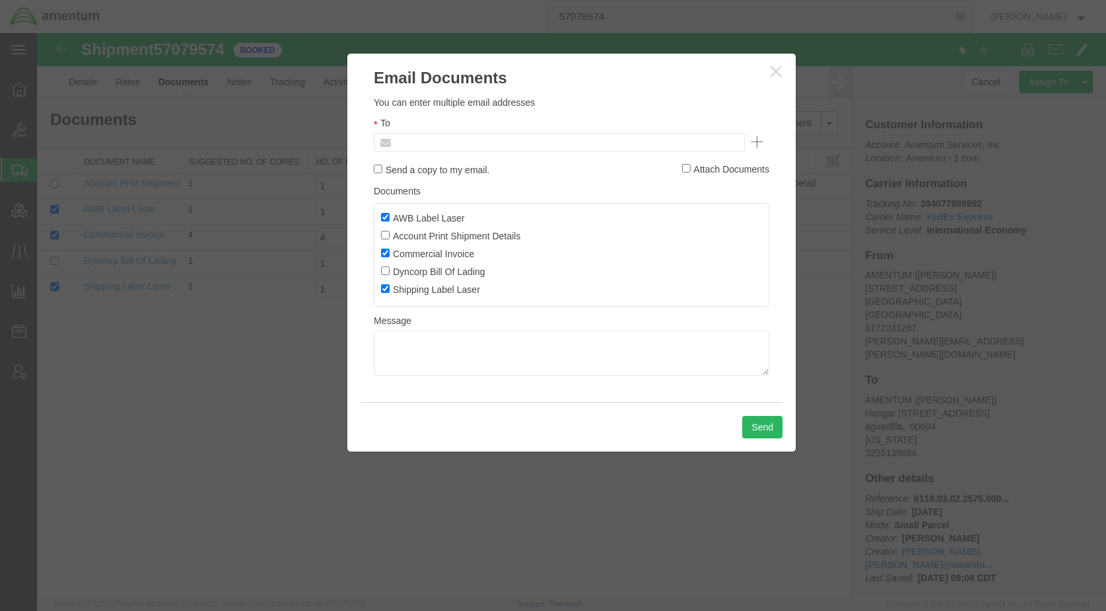
click at [467, 148] on input "text" at bounding box center [469, 142] width 155 height 17
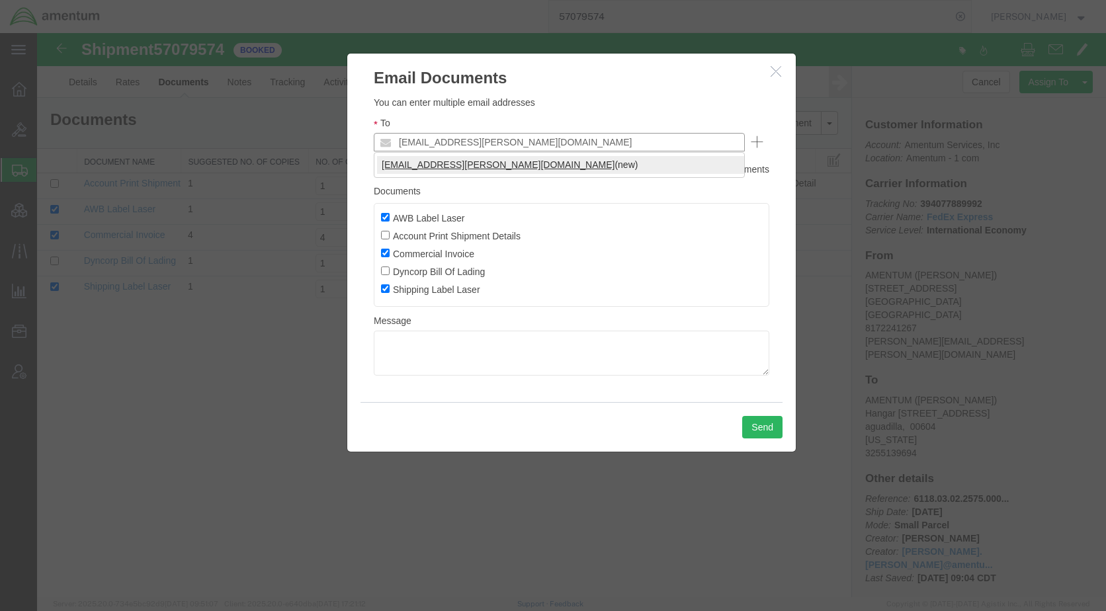
type input "[EMAIL_ADDRESS][PERSON_NAME][DOMAIN_NAME]"
click at [748, 431] on button "Send" at bounding box center [762, 427] width 40 height 22
